Goal: Task Accomplishment & Management: Use online tool/utility

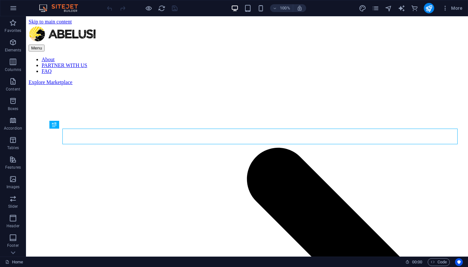
scroll to position [182, 0]
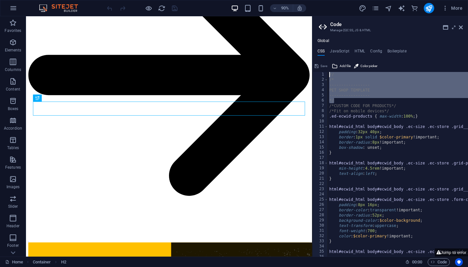
drag, startPoint x: 339, startPoint y: 99, endPoint x: 330, endPoint y: 70, distance: 30.6
click at [330, 70] on div "----------------- 1 2 3 4 5 6 7 8 9 10 11 12 13 14 15 16 17 18 19 20 21 22 23 2…" at bounding box center [390, 158] width 156 height 195
type textarea "// /*"
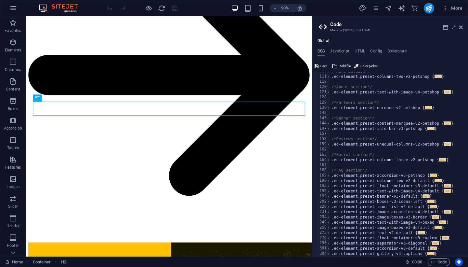
scroll to position [0, 0]
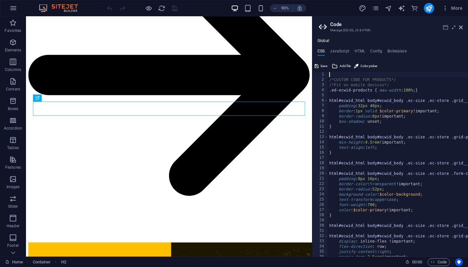
click at [444, 29] on icon at bounding box center [445, 27] width 5 height 5
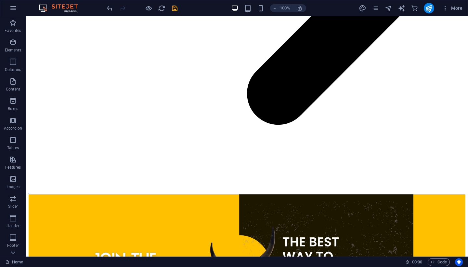
scroll to position [322, 0]
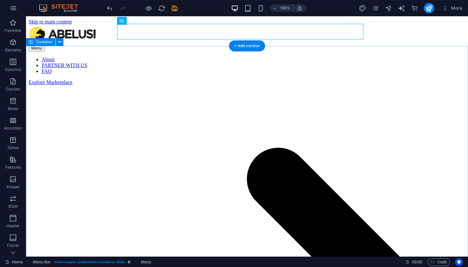
scroll to position [0, 0]
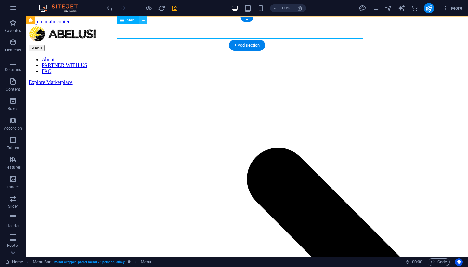
click at [141, 20] on button at bounding box center [143, 20] width 8 height 8
click at [288, 57] on nav "About PARTNER WITH US FAQ" at bounding box center [247, 66] width 437 height 18
click at [247, 20] on div "+" at bounding box center [247, 20] width 13 height 6
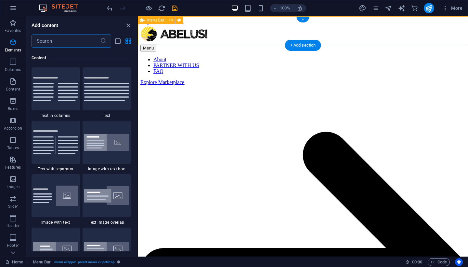
scroll to position [1138, 0]
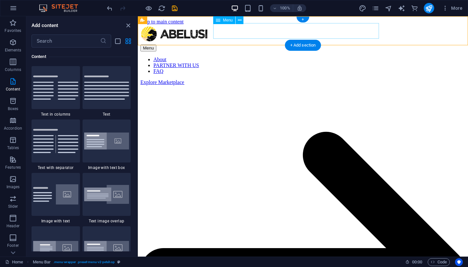
click at [318, 57] on nav "About PARTNER WITH US FAQ" at bounding box center [302, 66] width 325 height 18
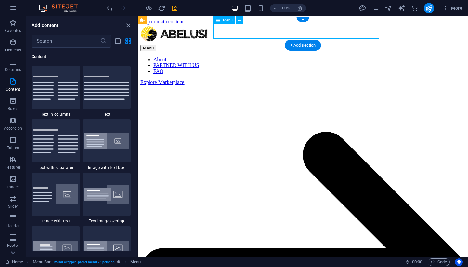
click at [318, 57] on nav "About PARTNER WITH US FAQ" at bounding box center [302, 66] width 325 height 18
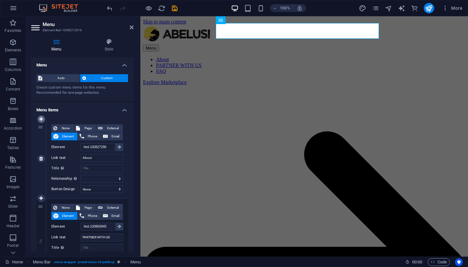
click at [41, 119] on icon at bounding box center [41, 119] width 4 height 5
select select
type input "#ed-1008272961"
type input "About"
select select
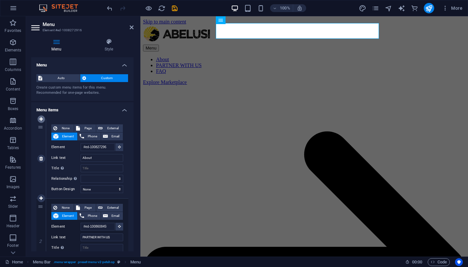
type input "#ed-1008608455"
type input "PARTNER WITH US"
select select
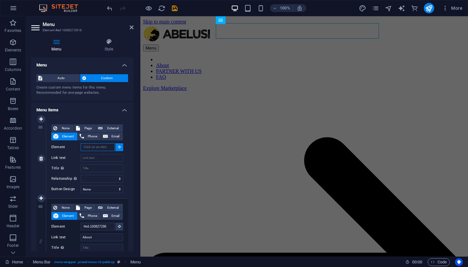
click at [89, 149] on input "Element" at bounding box center [98, 147] width 34 height 8
type input "M"
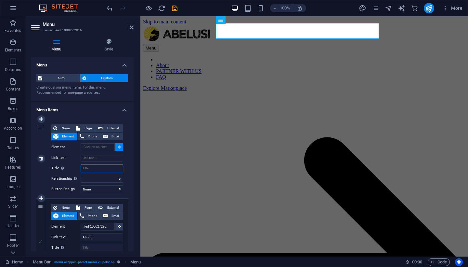
click at [89, 167] on input "Title Additional link description, should not be the same as the link text. The…" at bounding box center [102, 168] width 43 height 8
type input "Market"
select select
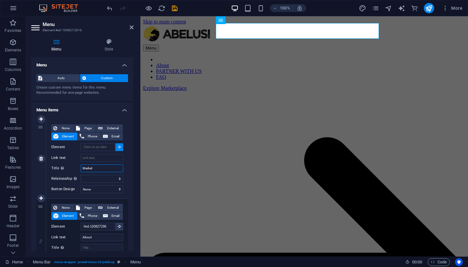
select select
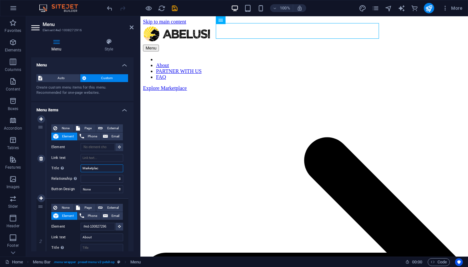
type input "Marketplace"
select select
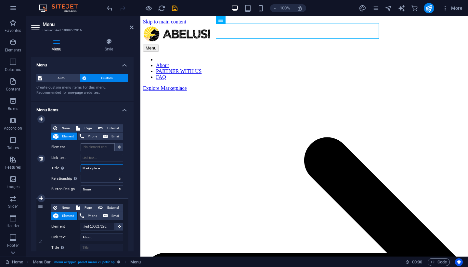
type input "Marketplace"
click at [92, 150] on input "Element" at bounding box center [98, 147] width 34 height 8
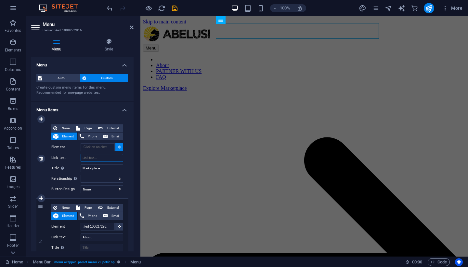
click at [92, 159] on input "Link text" at bounding box center [102, 158] width 43 height 8
type input "Market"
select select
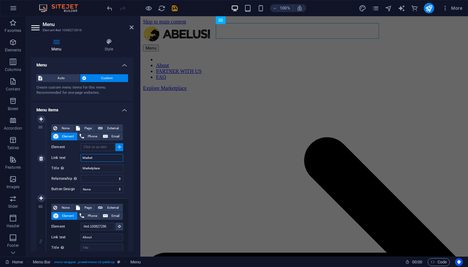
select select
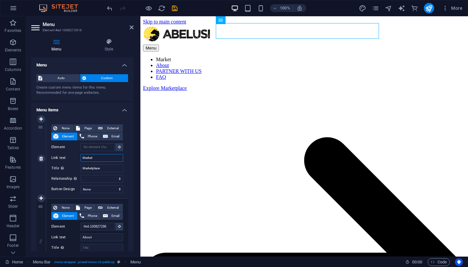
type input "Marketp"
select select
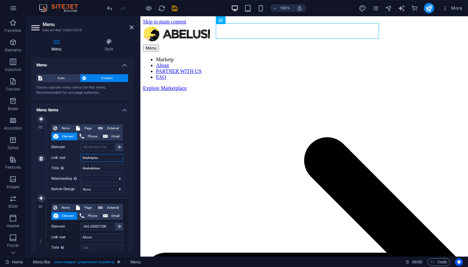
type input "Marketplace"
select select
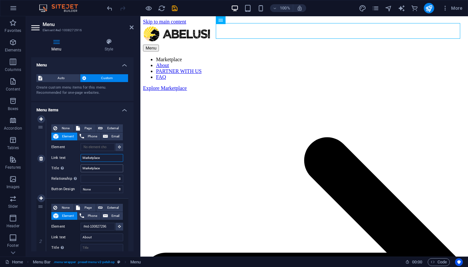
type input "Marketplace"
click at [104, 167] on input "Marketplace" at bounding box center [102, 168] width 43 height 8
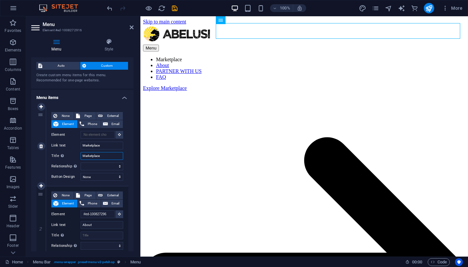
scroll to position [16, 0]
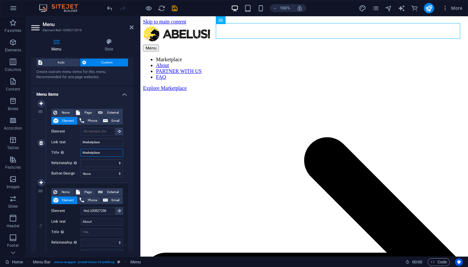
click at [91, 153] on input "Marketplace" at bounding box center [102, 153] width 43 height 8
select select
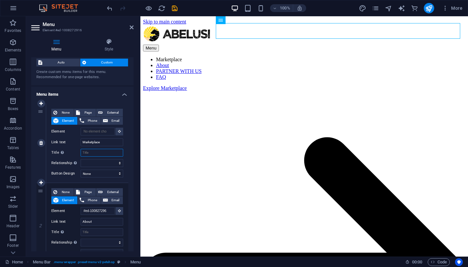
select select
click at [108, 112] on span "External" at bounding box center [113, 113] width 16 height 8
select select "blank"
select select
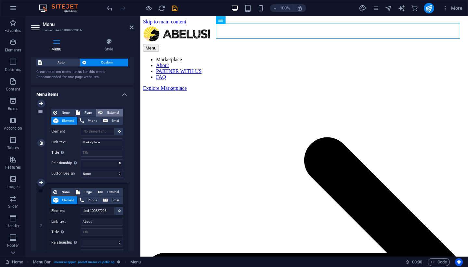
select select
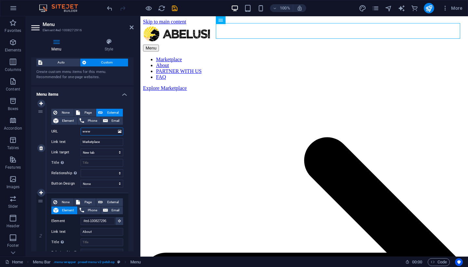
type input "www."
select select
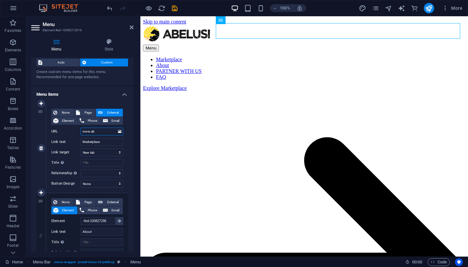
type input "www.abe"
select select
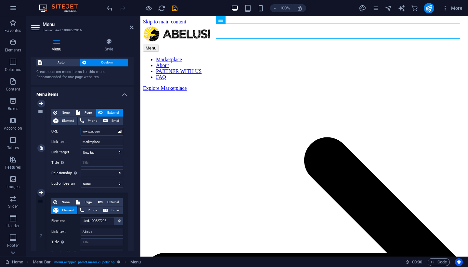
type input "www.abeusi"
select select
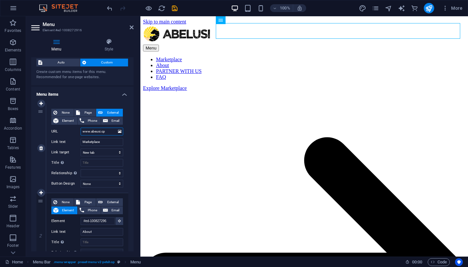
type input "www.abeusi.c"
select select
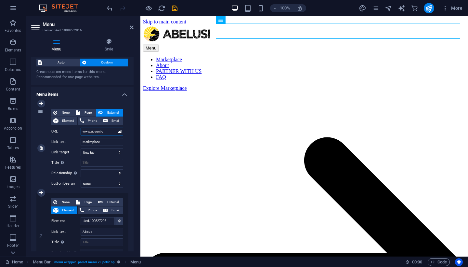
type input "[DOMAIN_NAME]"
select select
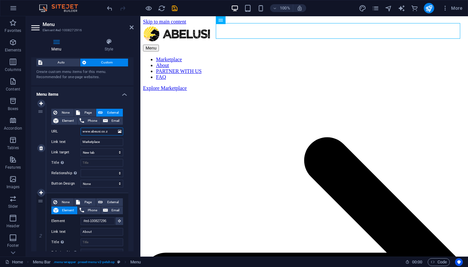
type input "www.abeusi.co.zq"
select select
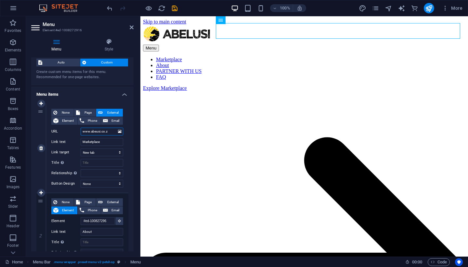
type input "[DOMAIN_NAME]"
select select
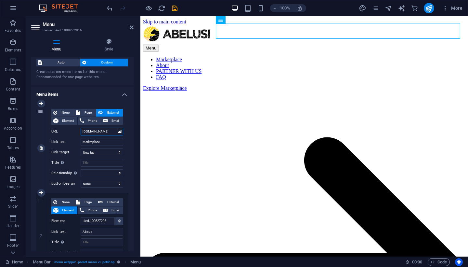
type input "[DOMAIN_NAME]"
click at [125, 132] on div "None Page External Element Phone Email Page Home Legal Notice Privacy Subpage E…" at bounding box center [87, 147] width 82 height 89
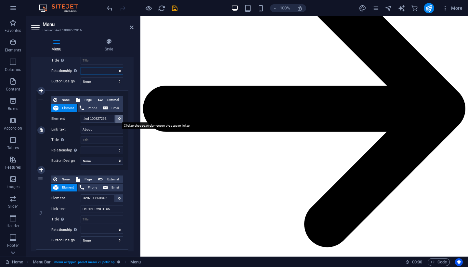
scroll to position [0, 0]
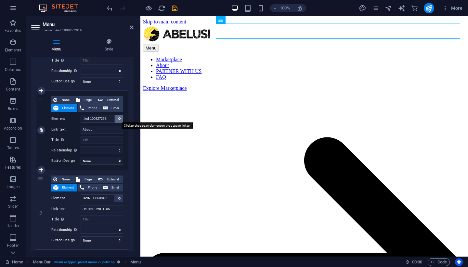
click at [119, 117] on icon at bounding box center [119, 118] width 3 height 3
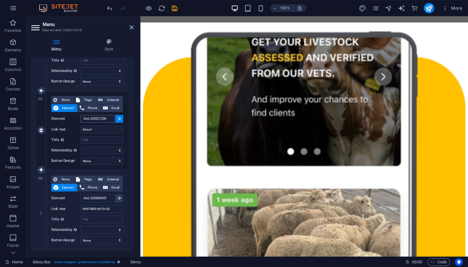
scroll to position [1164, 0]
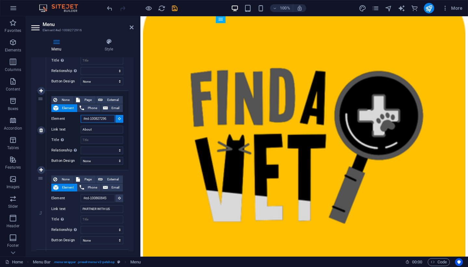
click at [100, 118] on input "#ed-1008272961" at bounding box center [98, 119] width 34 height 8
select select
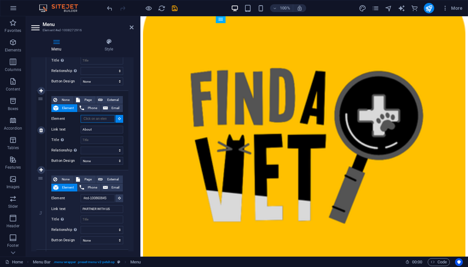
select select
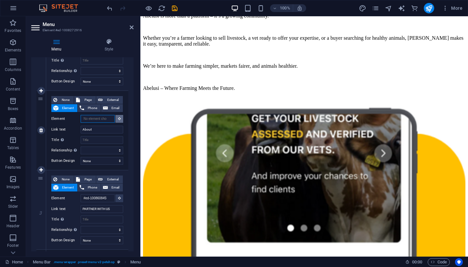
scroll to position [244, 0]
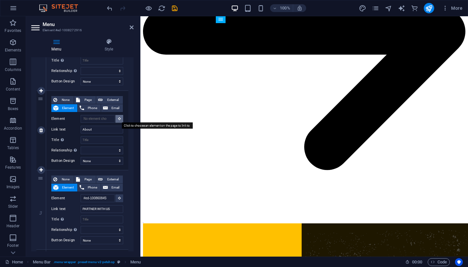
click at [120, 117] on button at bounding box center [119, 119] width 8 height 8
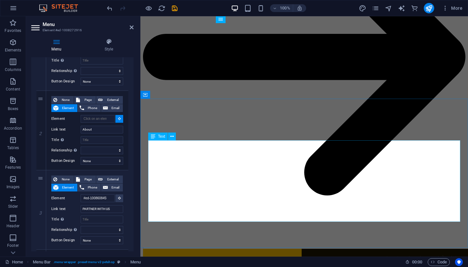
scroll to position [185, 0]
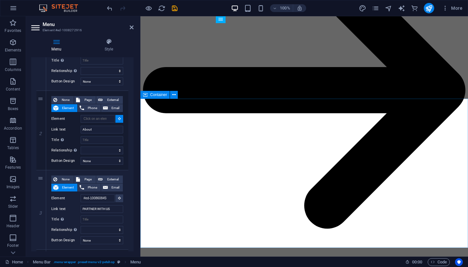
select select
type input "#ed-1008854677"
select select
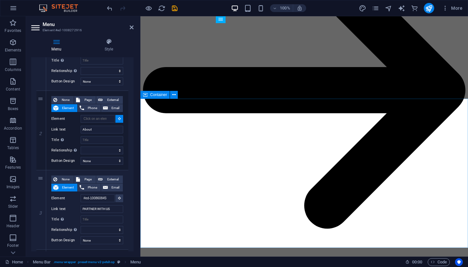
select select
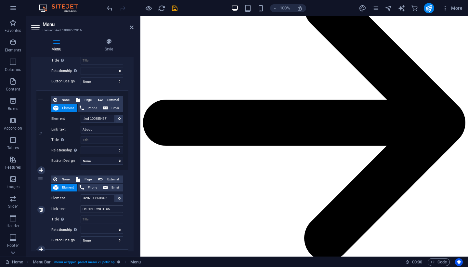
scroll to position [145, 0]
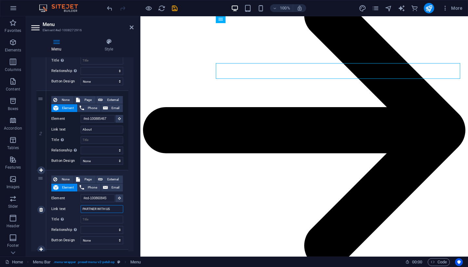
click at [95, 208] on input "PARTNER WITH US" at bounding box center [102, 209] width 43 height 8
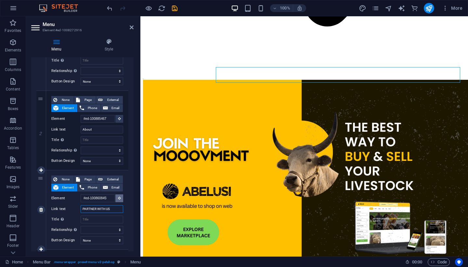
scroll to position [105, 0]
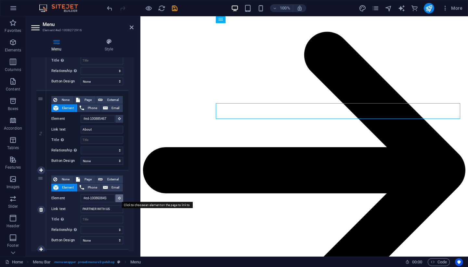
click at [118, 197] on icon at bounding box center [119, 197] width 3 height 3
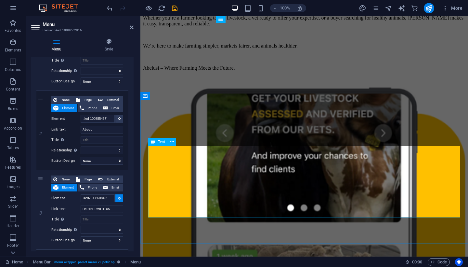
scroll to position [697, 0]
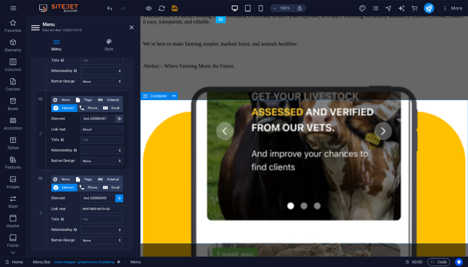
select select
type input "#ed-1008812206"
select select
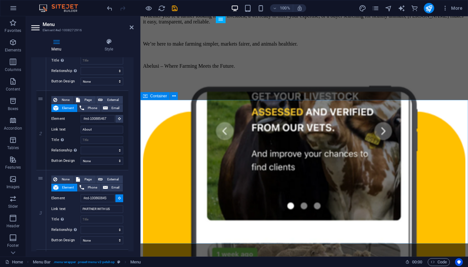
select select
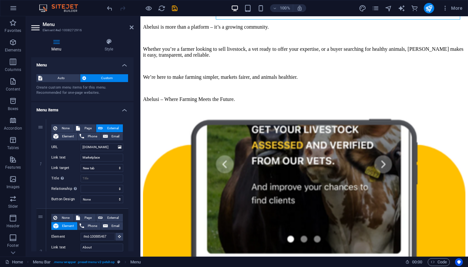
scroll to position [617, 0]
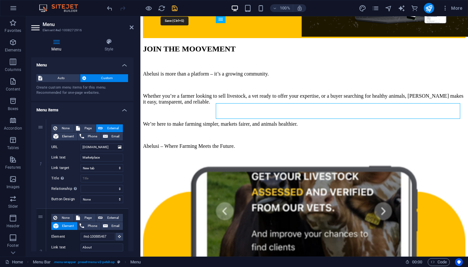
click at [175, 10] on icon "save" at bounding box center [174, 8] width 7 height 7
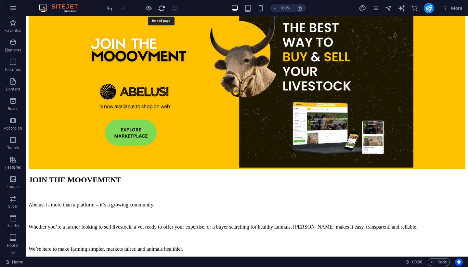
click at [161, 10] on icon "reload" at bounding box center [161, 8] width 7 height 7
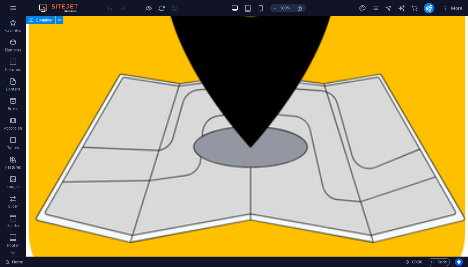
scroll to position [1988, 0]
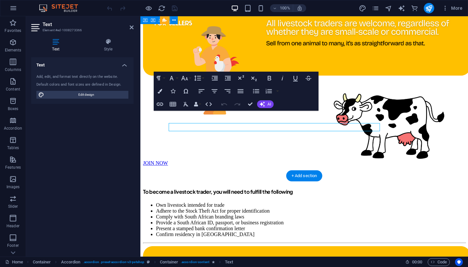
scroll to position [1956, 0]
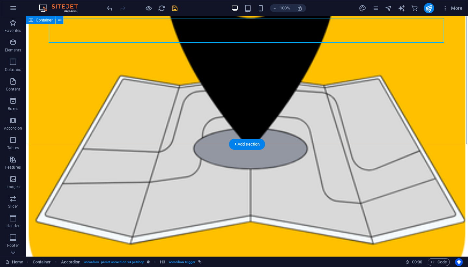
scroll to position [1988, 0]
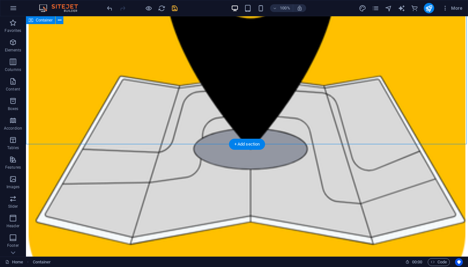
drag, startPoint x: 102, startPoint y: 133, endPoint x: 122, endPoint y: 98, distance: 39.9
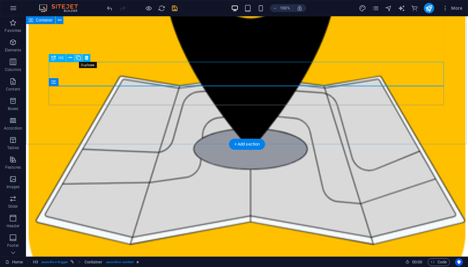
click at [77, 58] on icon at bounding box center [78, 57] width 5 height 7
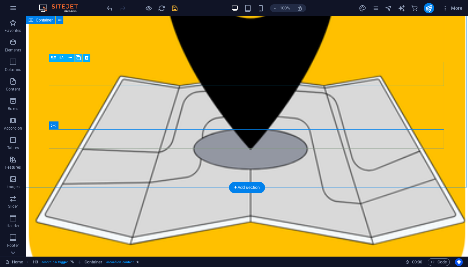
click at [77, 58] on icon at bounding box center [78, 57] width 5 height 7
